Goal: Information Seeking & Learning: Learn about a topic

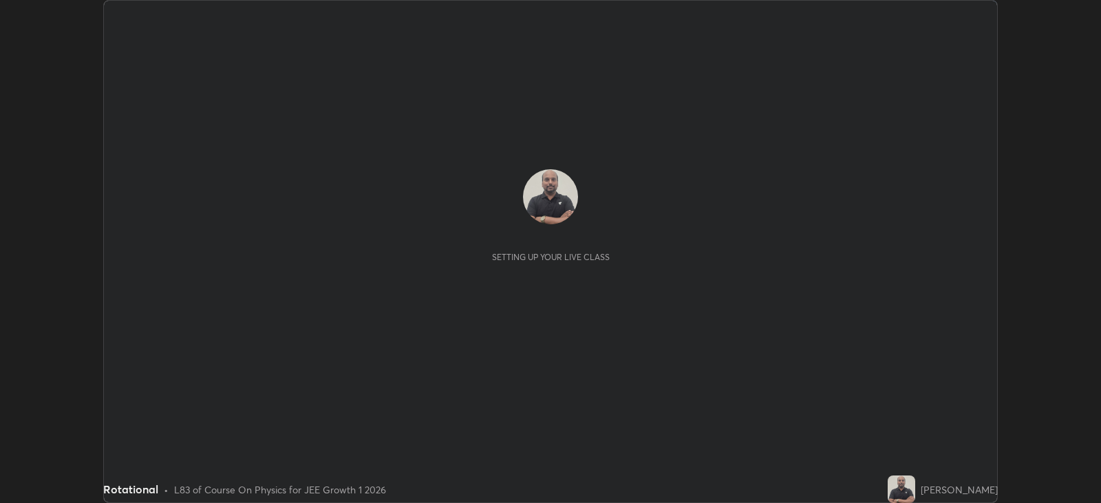
scroll to position [503, 1101]
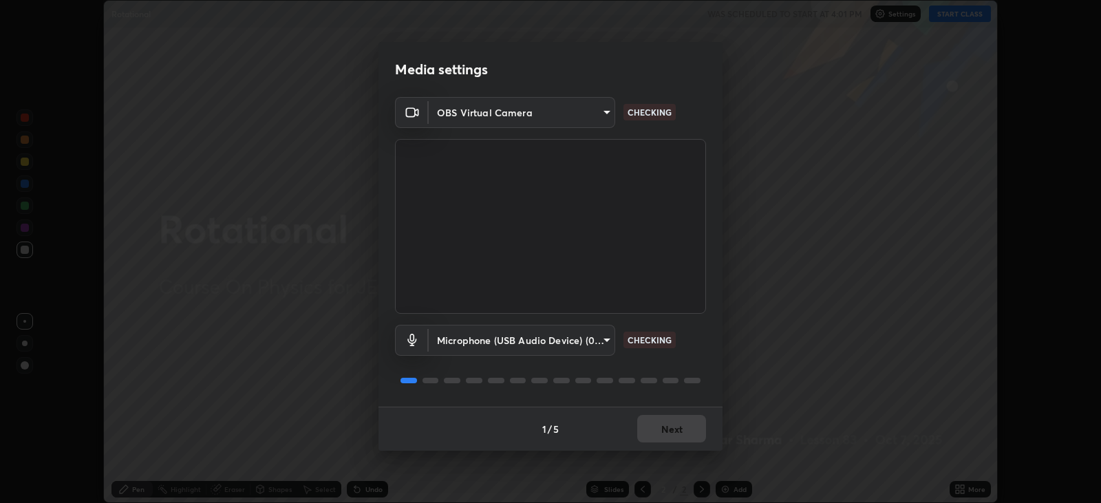
click at [697, 433] on div "1 / 5 Next" at bounding box center [551, 429] width 344 height 44
click at [685, 434] on div "1 / 5 Next" at bounding box center [551, 429] width 344 height 44
click at [679, 430] on div "1 / 5 Next" at bounding box center [551, 429] width 344 height 44
click at [676, 435] on div "1 / 5 Next" at bounding box center [551, 429] width 344 height 44
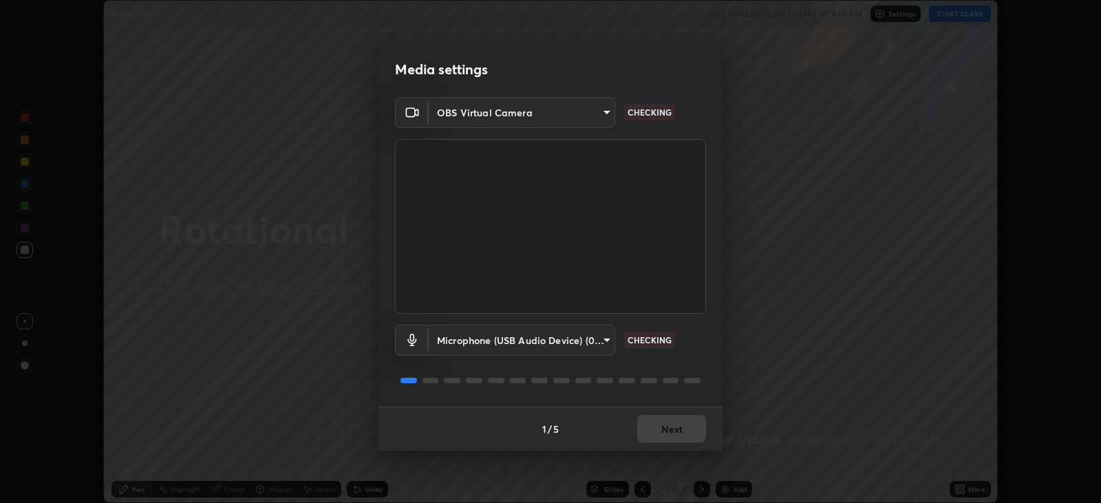
click at [678, 430] on div "1 / 5 Next" at bounding box center [551, 429] width 344 height 44
click at [676, 429] on div "1 / 5 Next" at bounding box center [551, 429] width 344 height 44
click at [675, 430] on div "1 / 5 Next" at bounding box center [551, 429] width 344 height 44
click at [674, 430] on button "Next" at bounding box center [671, 429] width 69 height 28
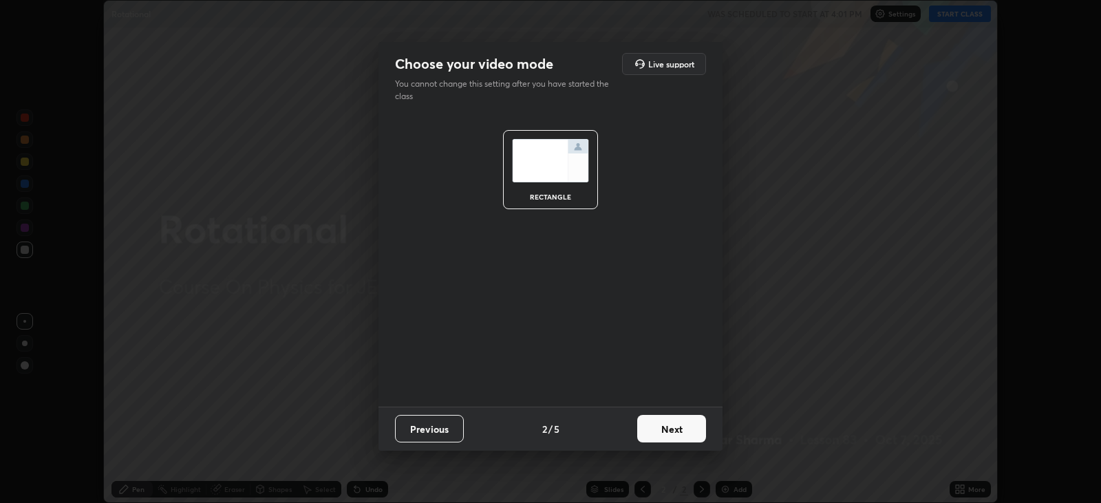
click at [674, 427] on button "Next" at bounding box center [671, 429] width 69 height 28
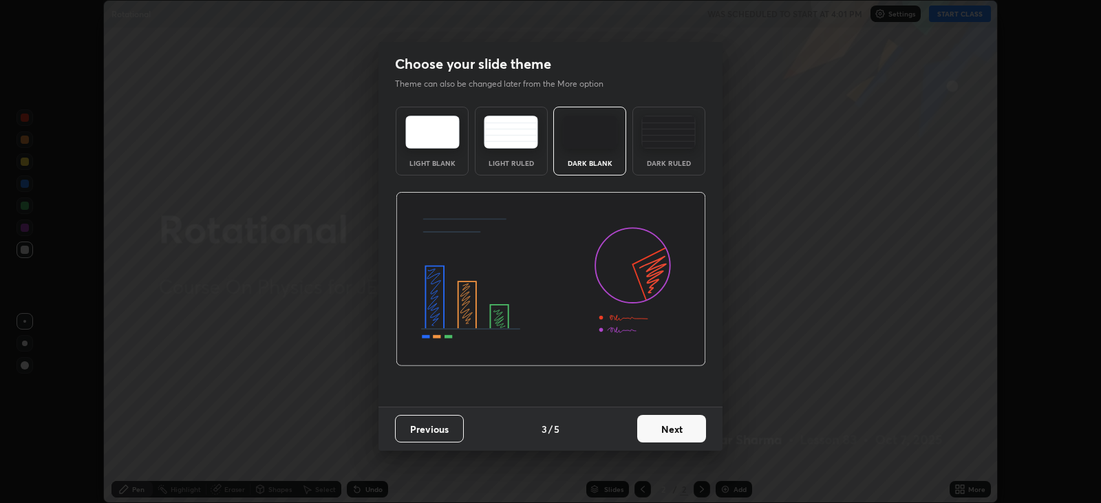
click at [674, 432] on button "Next" at bounding box center [671, 429] width 69 height 28
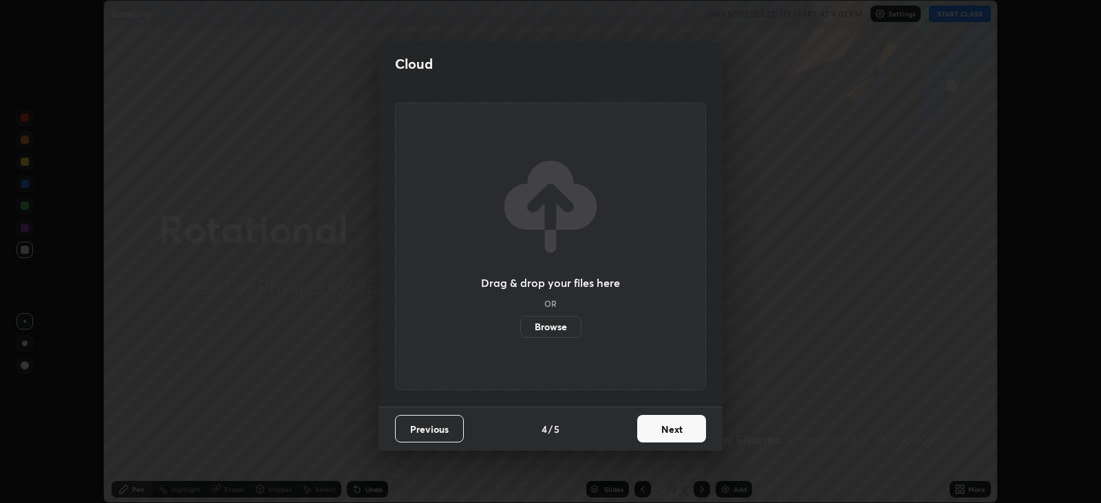
click at [673, 430] on button "Next" at bounding box center [671, 429] width 69 height 28
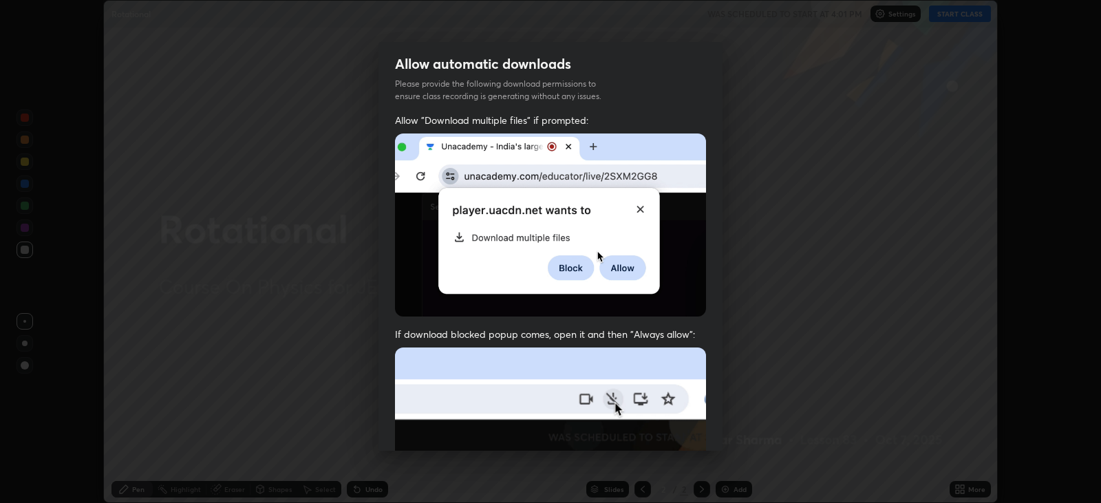
click at [673, 427] on img at bounding box center [550, 498] width 311 height 301
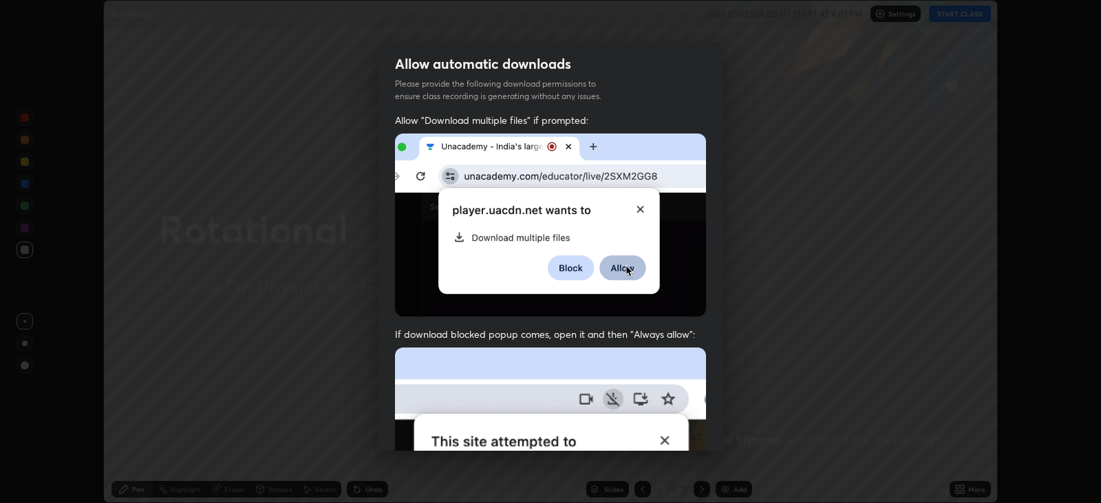
click at [673, 426] on img at bounding box center [550, 498] width 311 height 301
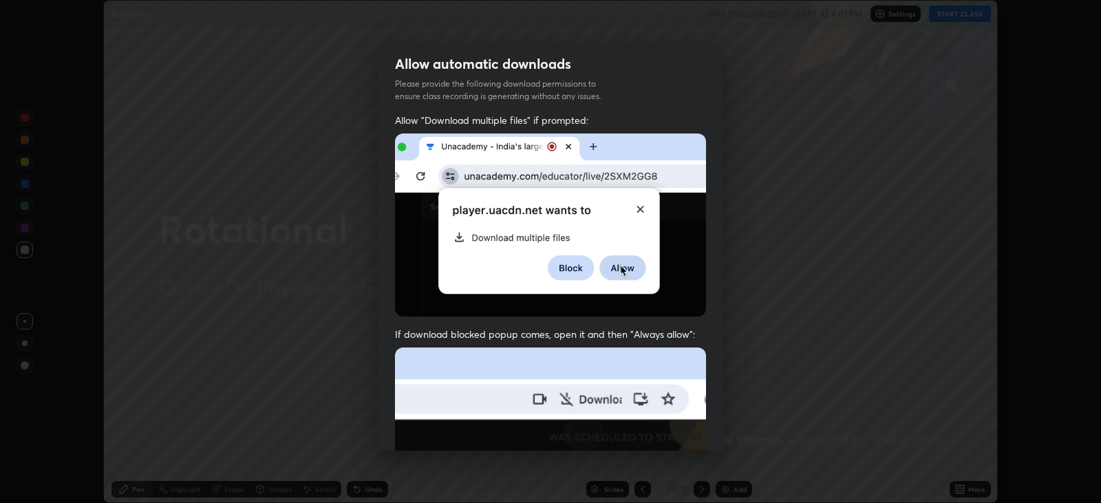
scroll to position [279, 0]
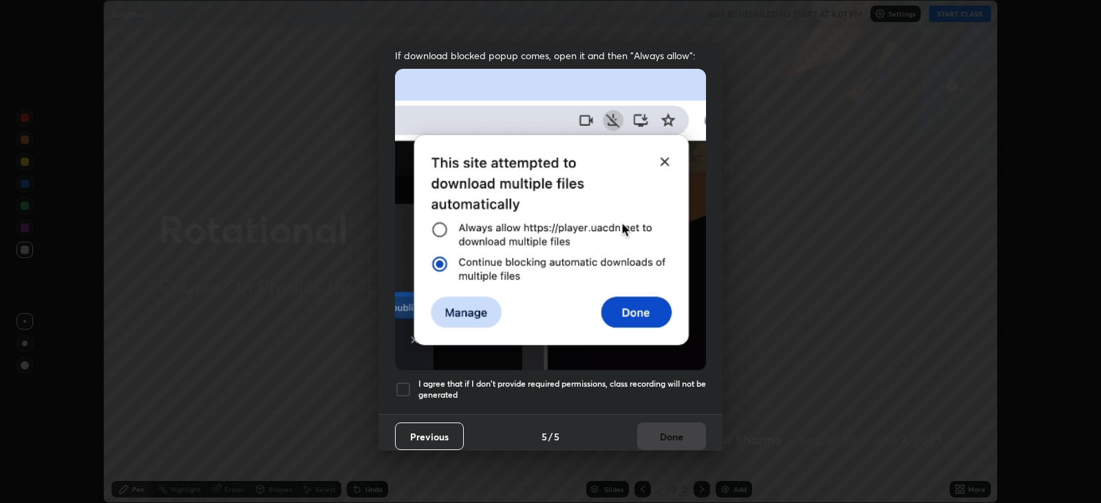
click at [509, 379] on h5 "I agree that if I don't provide required permissions, class recording will not …" at bounding box center [563, 389] width 288 height 21
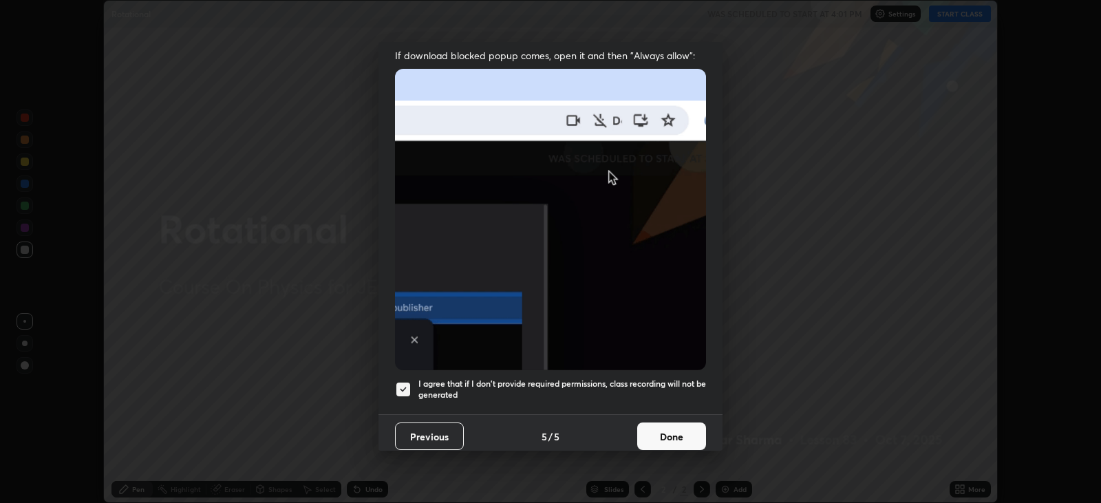
click at [661, 424] on button "Done" at bounding box center [671, 437] width 69 height 28
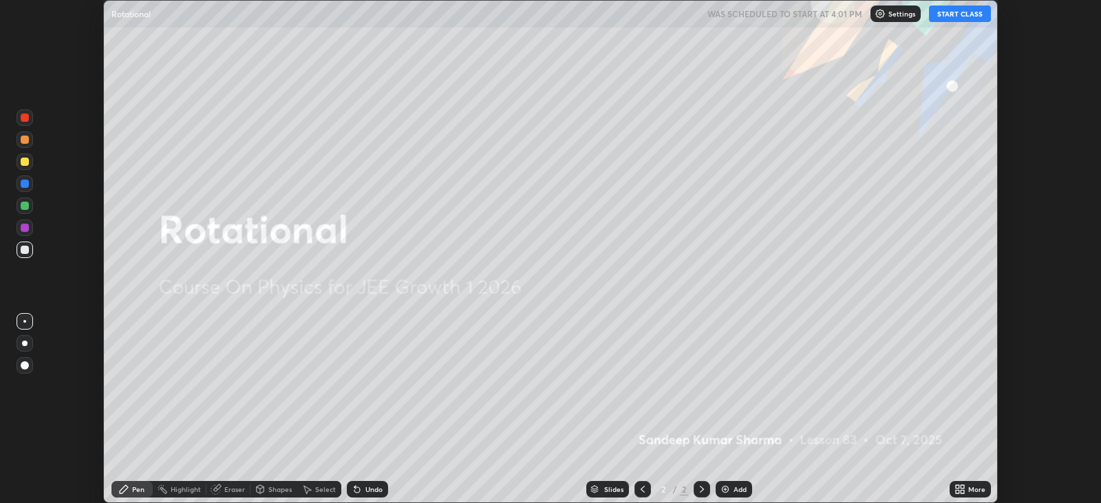
click at [958, 15] on button "START CLASS" at bounding box center [960, 14] width 62 height 17
